Goal: Navigation & Orientation: Find specific page/section

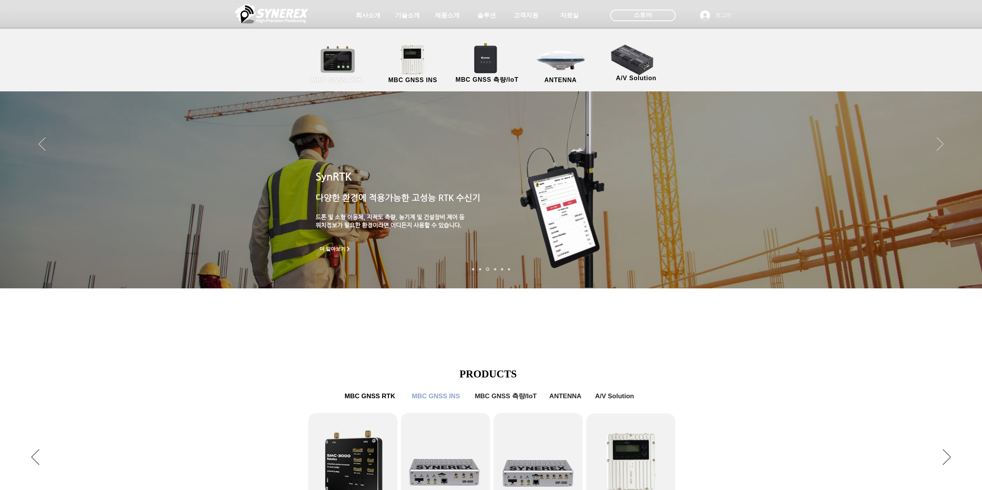
click at [348, 63] on link "MBC GNSS RTK" at bounding box center [336, 64] width 69 height 40
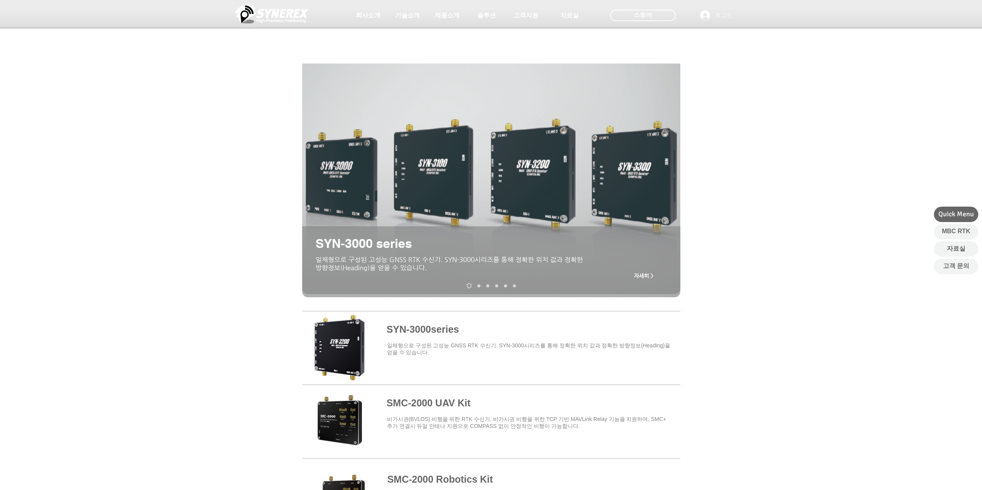
scroll to position [39, 0]
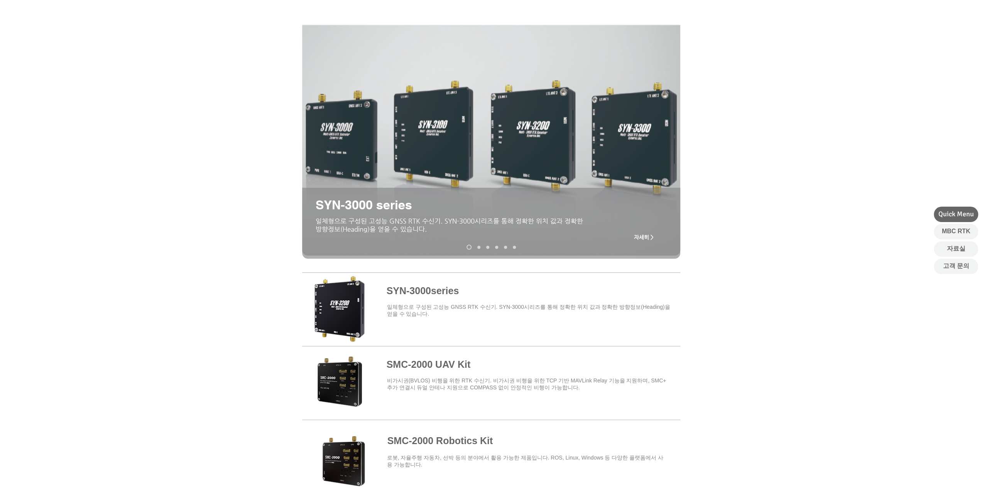
click at [460, 439] on span at bounding box center [491, 455] width 378 height 67
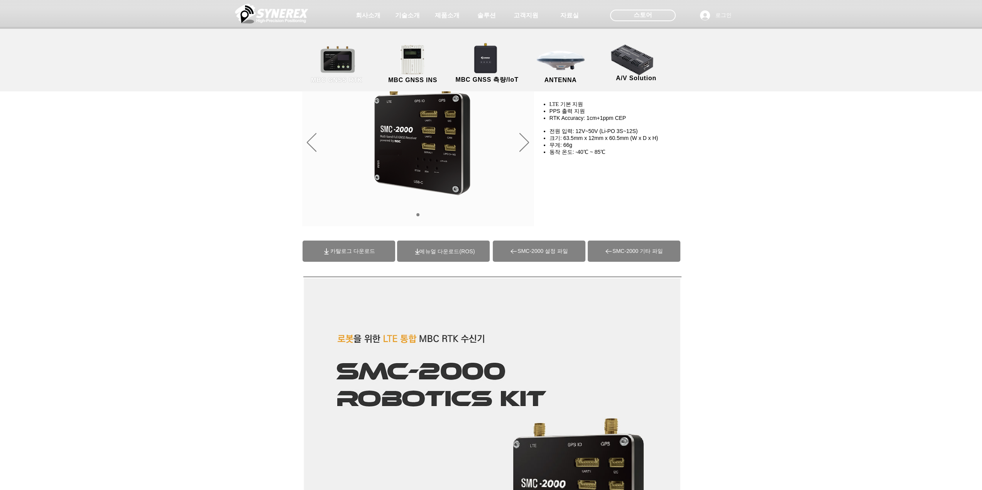
click at [323, 63] on link "MBC GNSS RTK" at bounding box center [336, 64] width 69 height 40
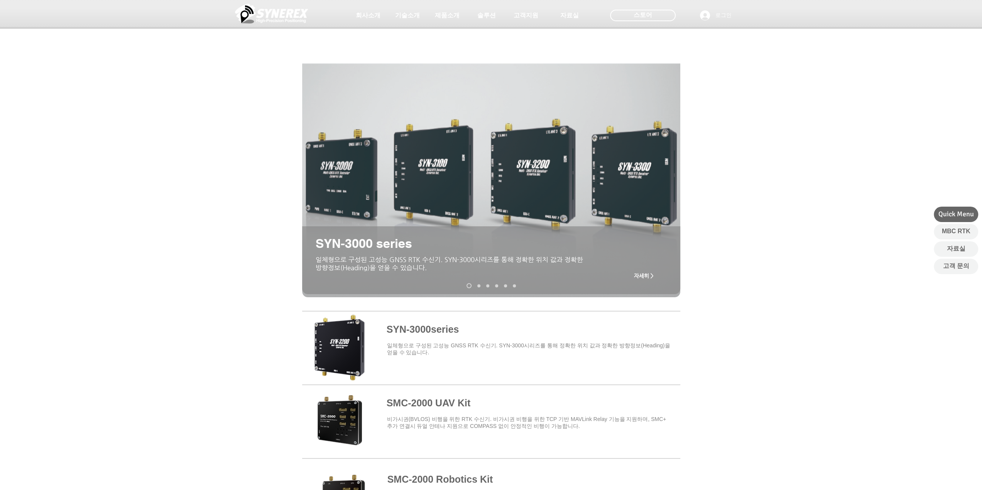
click at [434, 409] on span at bounding box center [491, 419] width 378 height 67
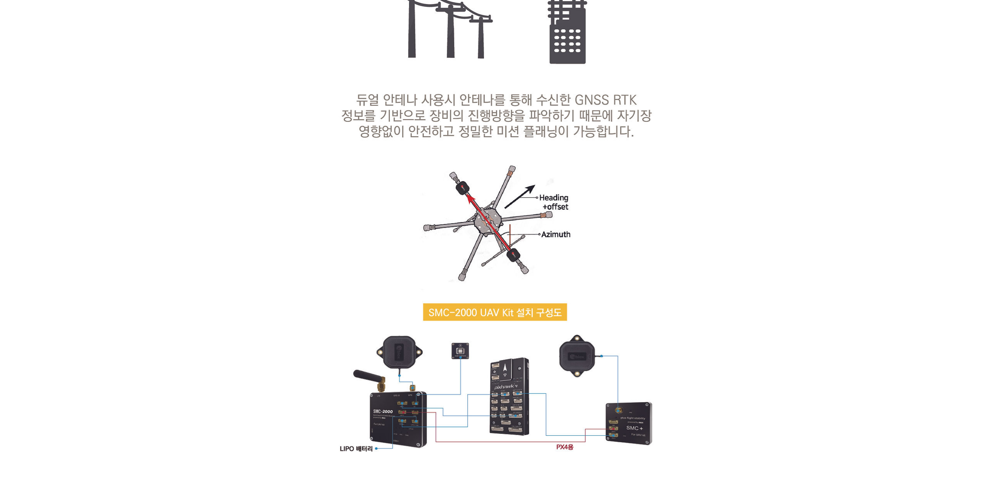
scroll to position [4320, 0]
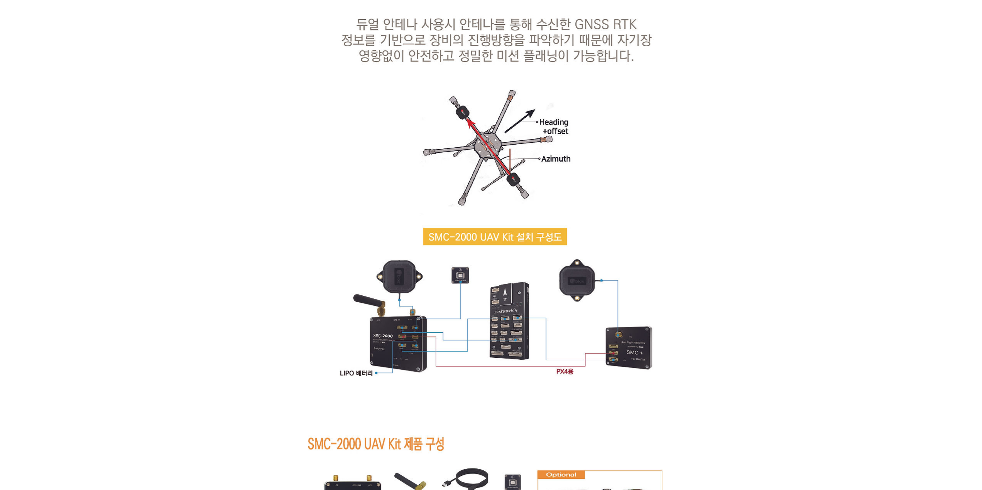
scroll to position [4397, 0]
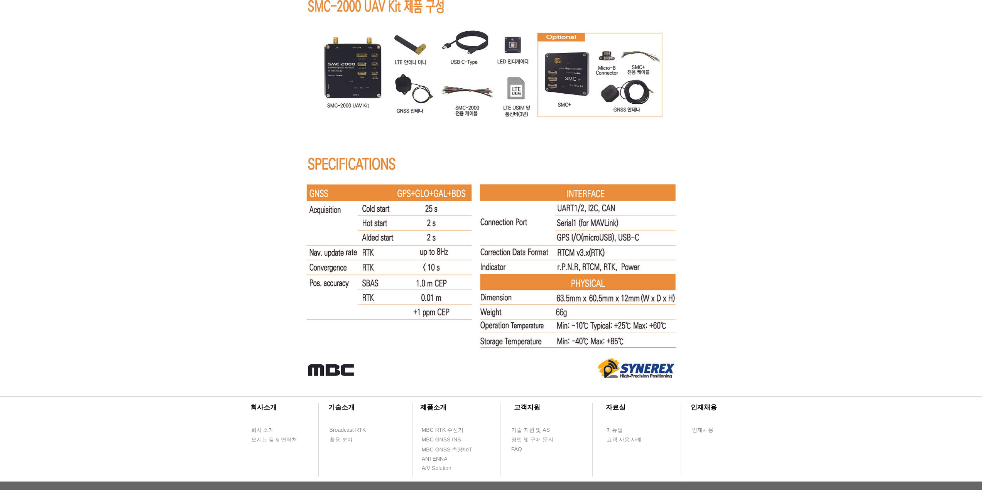
scroll to position [4899, 0]
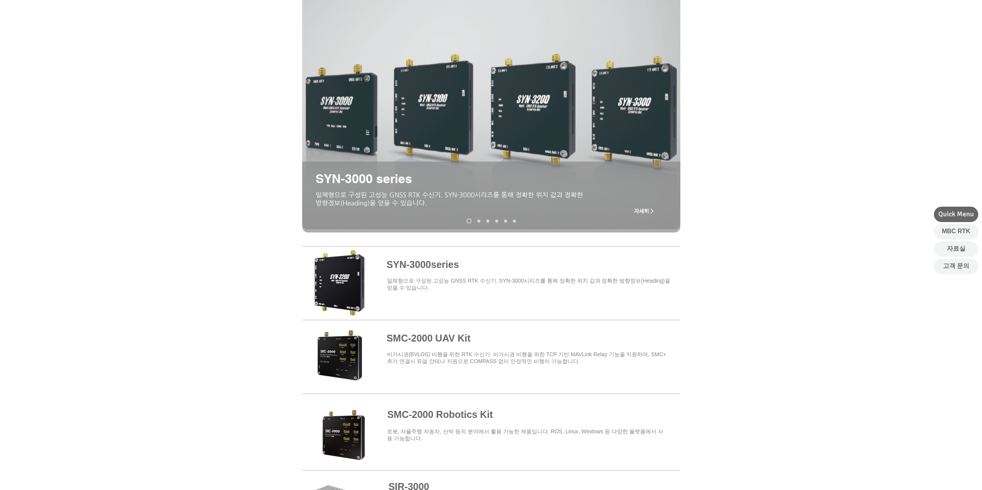
scroll to position [193, 0]
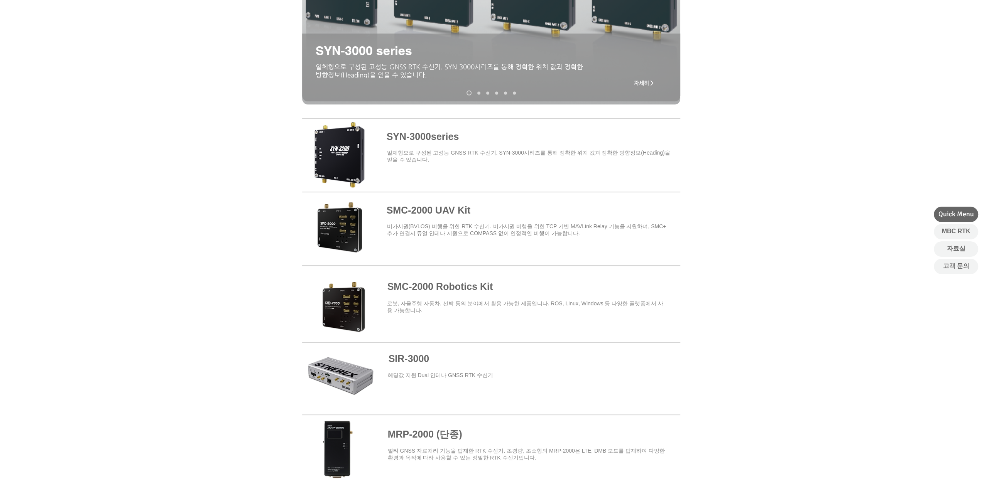
click at [450, 291] on span at bounding box center [491, 300] width 378 height 67
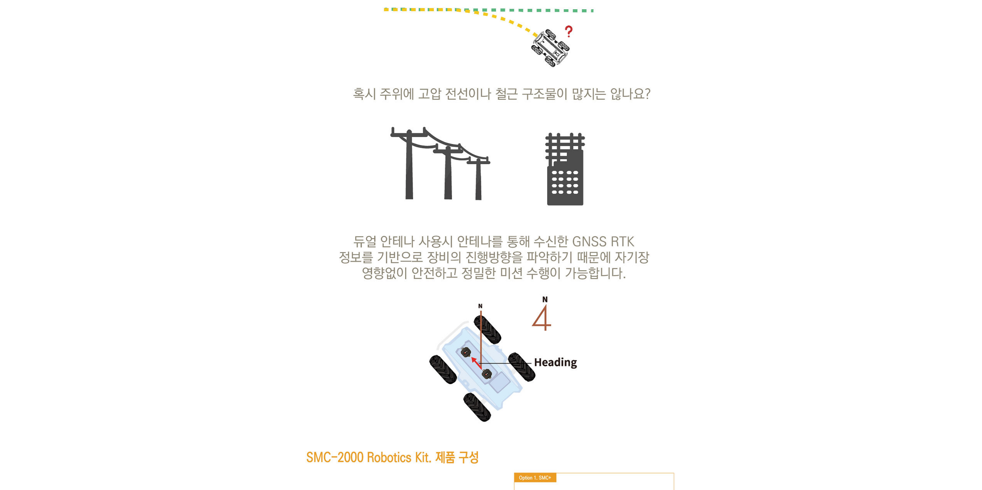
scroll to position [3664, 0]
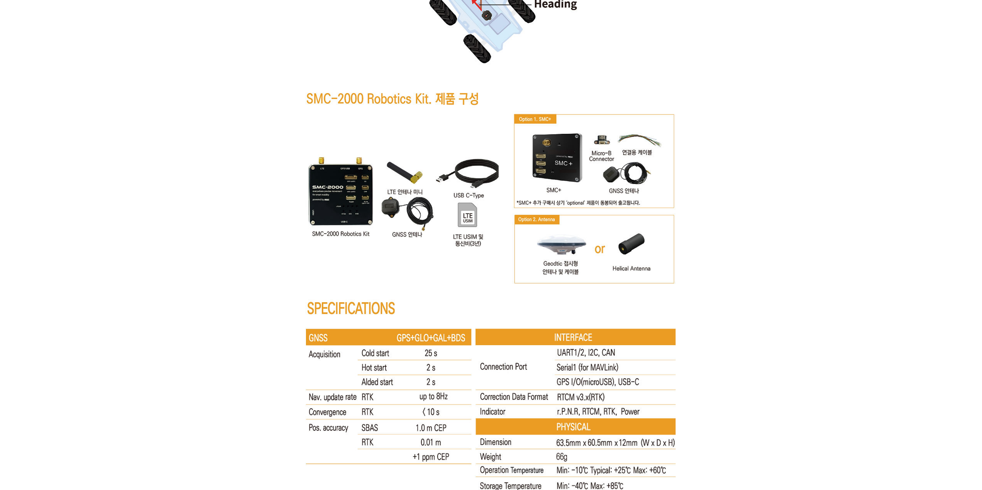
scroll to position [3819, 0]
